Goal: Information Seeking & Learning: Learn about a topic

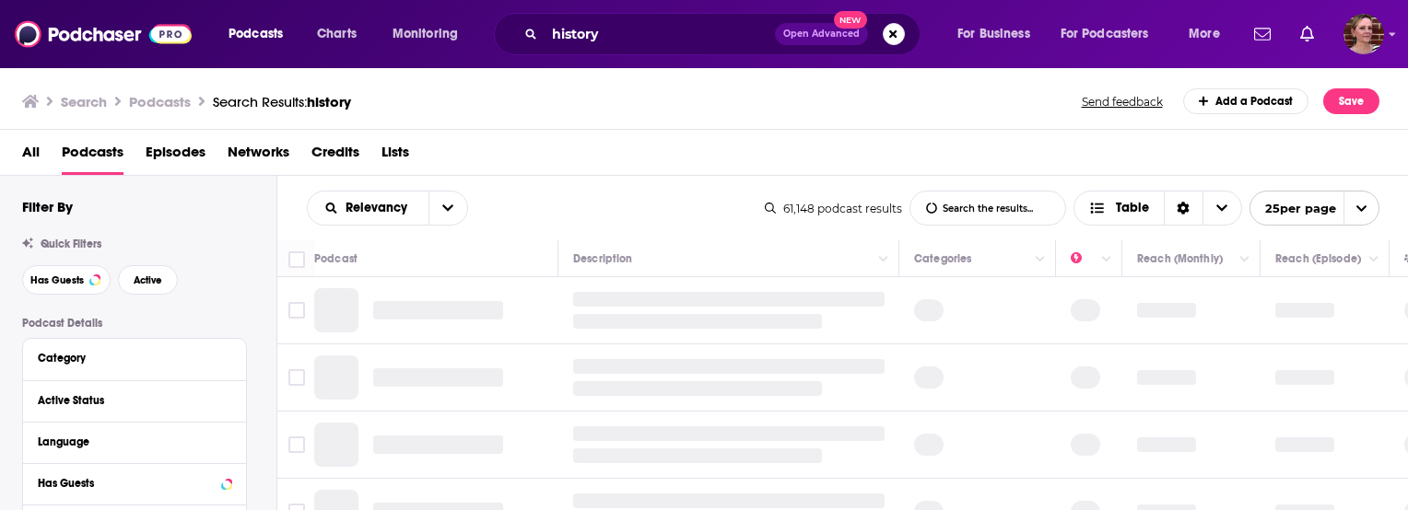
click at [614, 17] on div "history Open Advanced New" at bounding box center [707, 34] width 427 height 42
click at [608, 36] on input "history" at bounding box center [660, 33] width 230 height 29
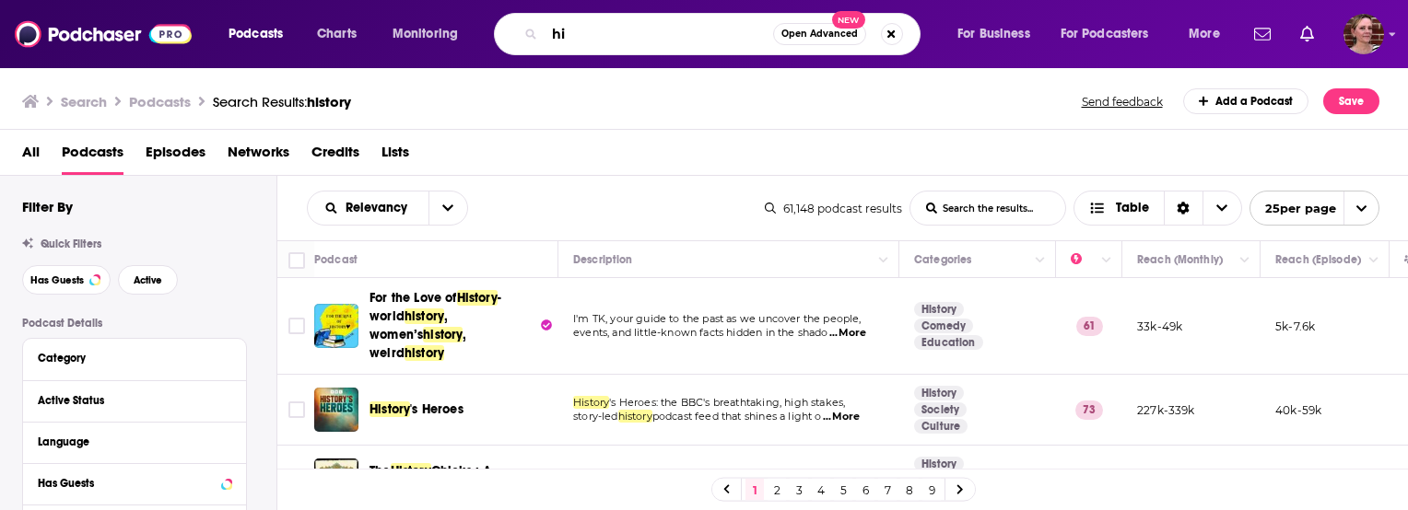
type input "h"
click at [710, 29] on input "amicus [PERSON_NAME]" at bounding box center [659, 33] width 228 height 29
type input "amicus"
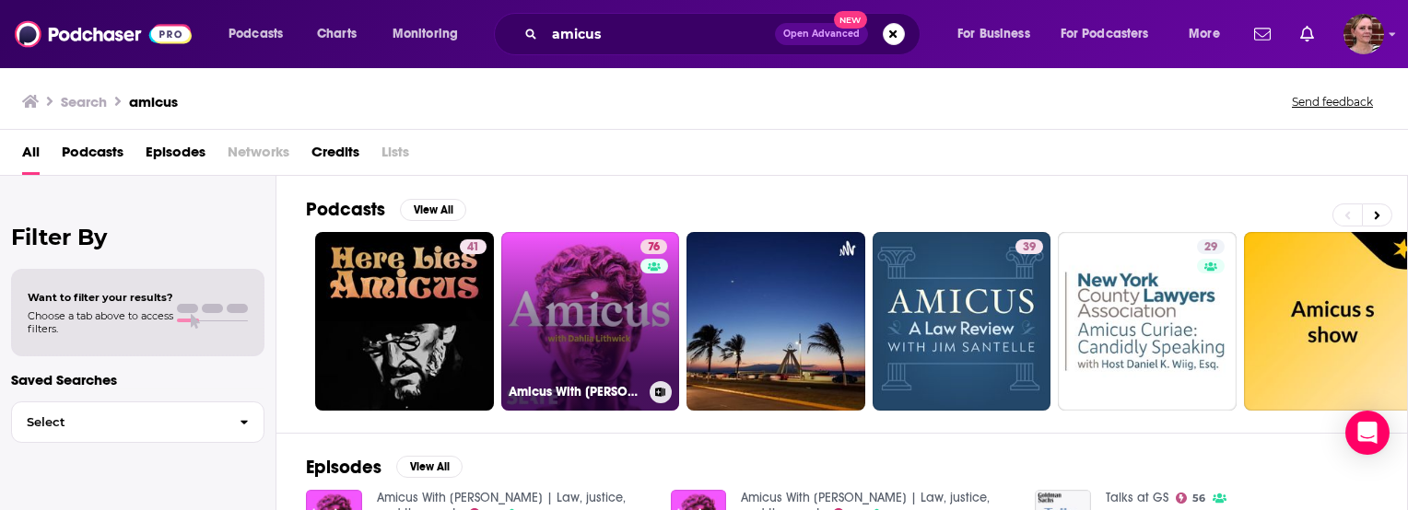
click at [555, 312] on link "76 Amicus With [PERSON_NAME] | Law, justice, and the courts" at bounding box center [590, 321] width 179 height 179
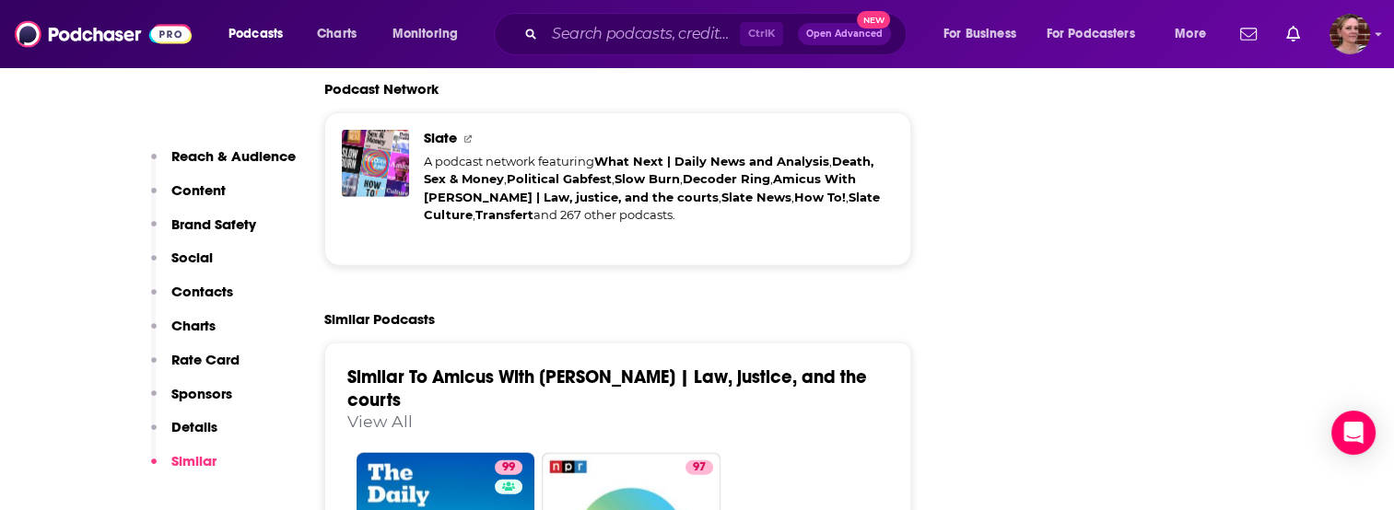
scroll to position [4244, 0]
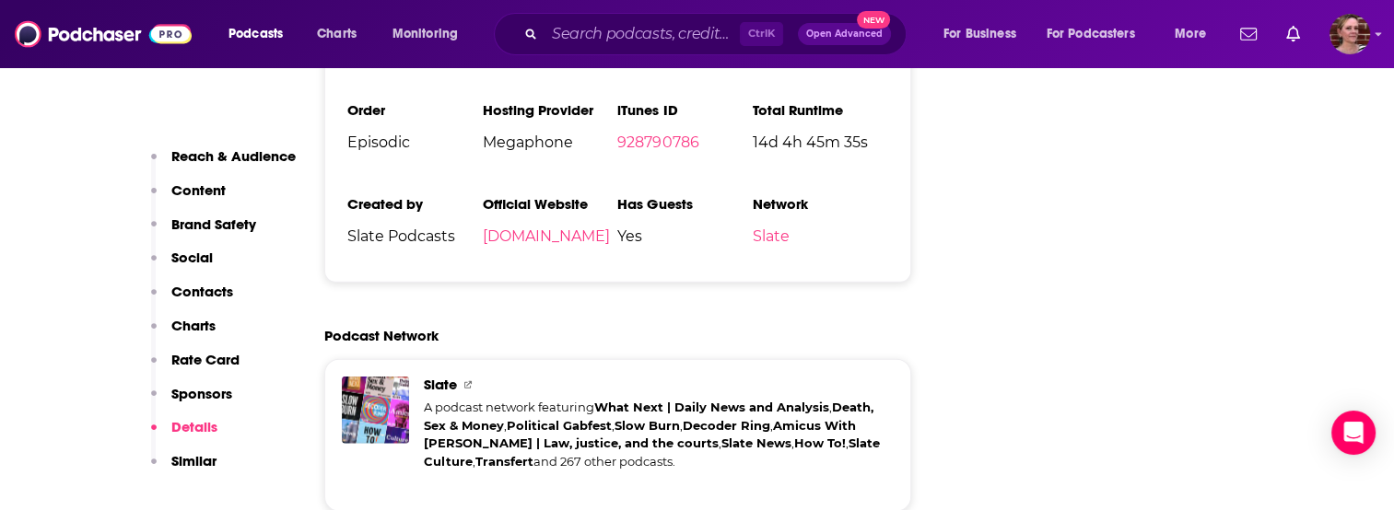
drag, startPoint x: 756, startPoint y: 347, endPoint x: 1025, endPoint y: 300, distance: 272.2
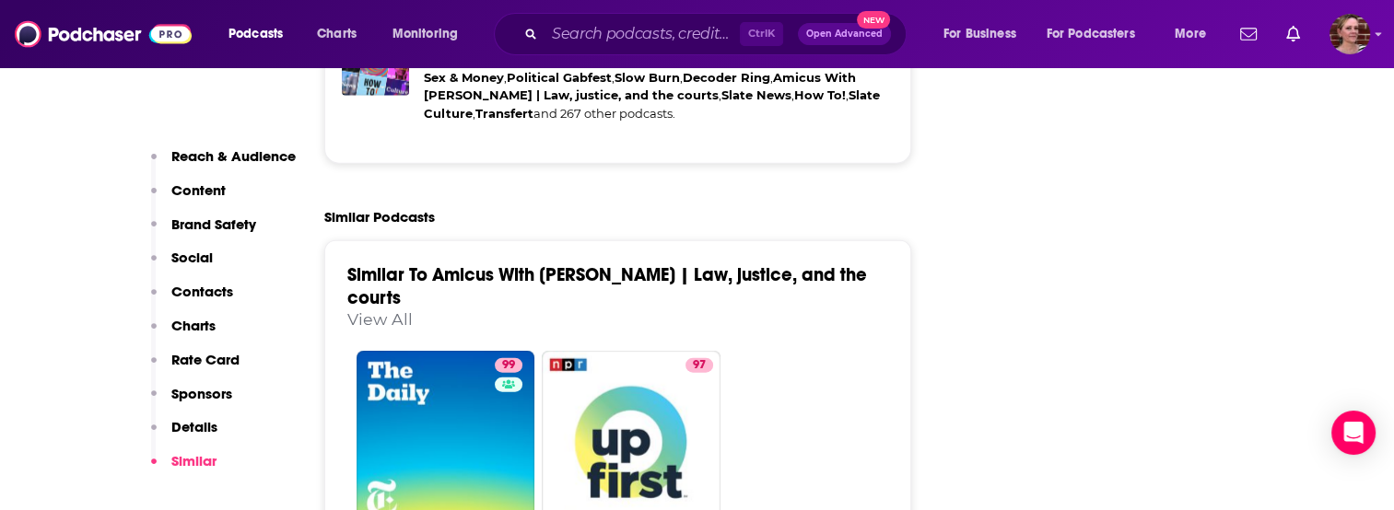
scroll to position [4587, 0]
